Goal: Information Seeking & Learning: Learn about a topic

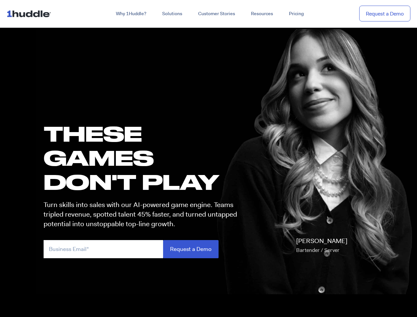
click at [208, 158] on h1 "these GAMES DON'T PLAY" at bounding box center [143, 157] width 199 height 73
click at [130, 14] on link "Why 1Huddle?" at bounding box center [131, 14] width 46 height 12
click at [172, 14] on link "Solutions" at bounding box center [172, 14] width 36 height 12
click at [261, 14] on link "Resources" at bounding box center [262, 14] width 38 height 12
click at [143, 249] on input "email" at bounding box center [103, 249] width 119 height 18
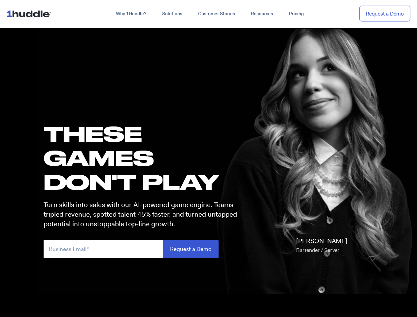
click at [190, 249] on input "Request a Demo" at bounding box center [190, 249] width 55 height 18
